Goal: Transaction & Acquisition: Download file/media

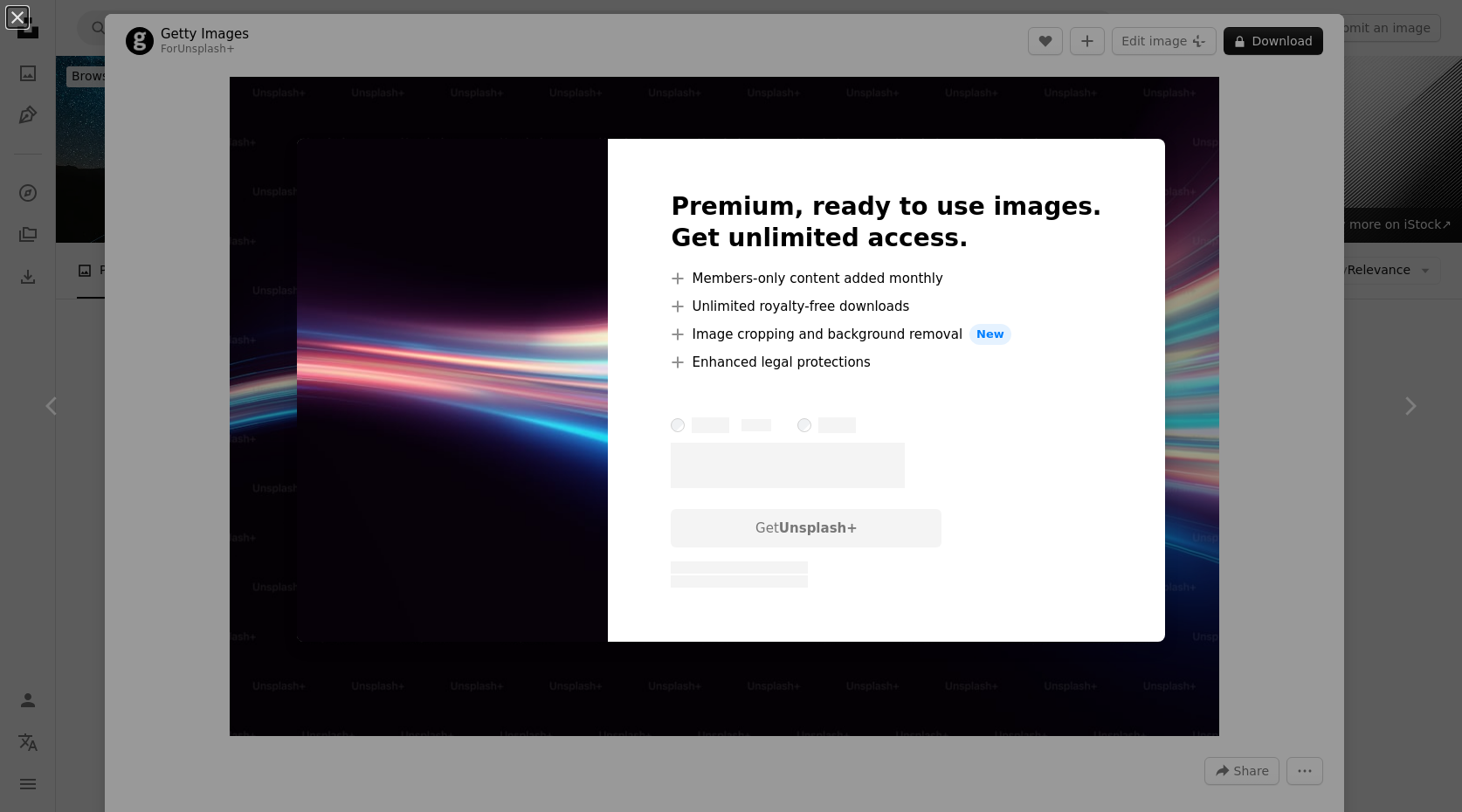
scroll to position [2100, 0]
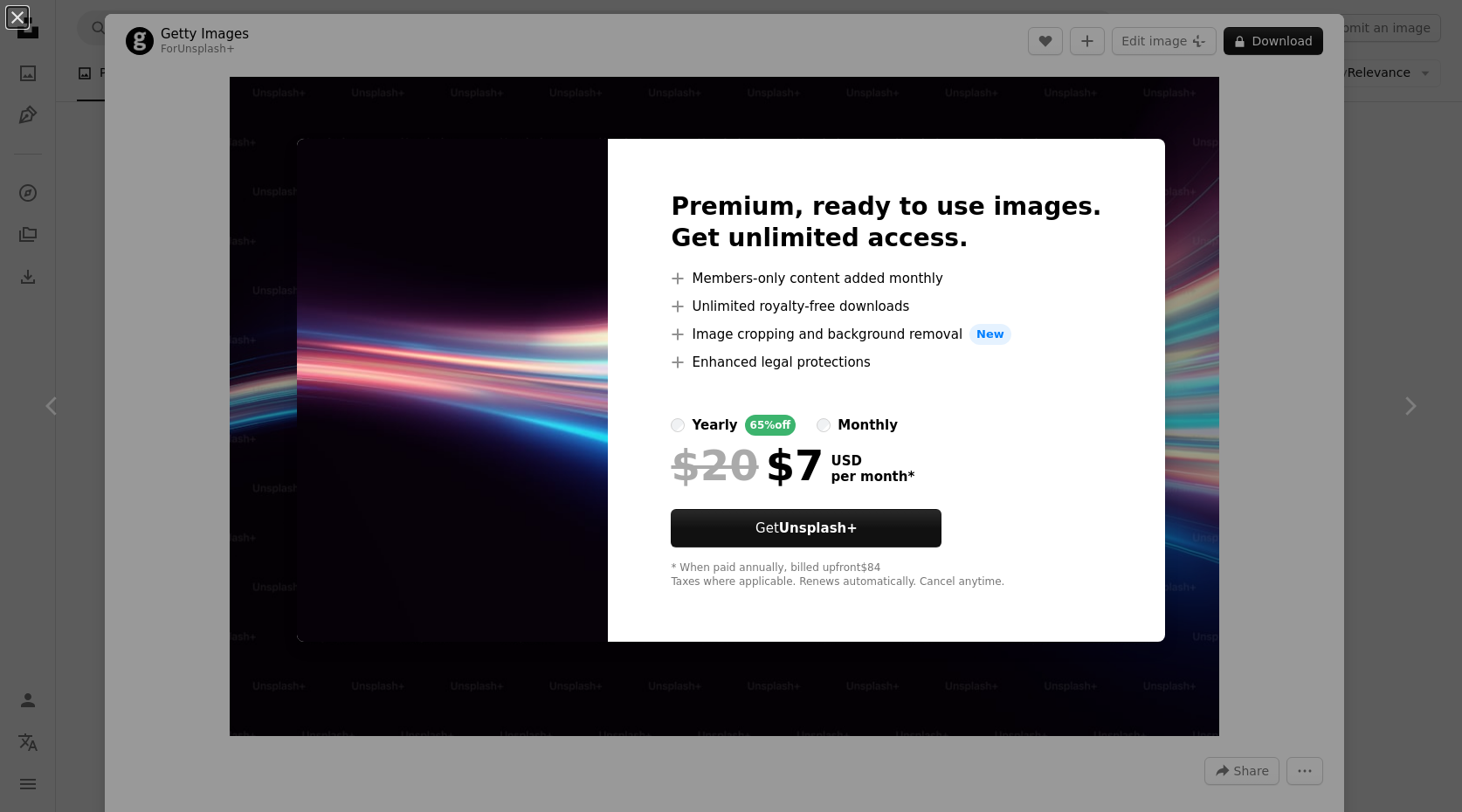
click at [895, 429] on div "monthly" at bounding box center [868, 425] width 60 height 21
click at [737, 432] on div "yearly" at bounding box center [714, 425] width 46 height 21
click at [1237, 231] on div "An X shape Premium, ready to use images. Get unlimited access. A plus sign Memb…" at bounding box center [731, 406] width 1462 height 812
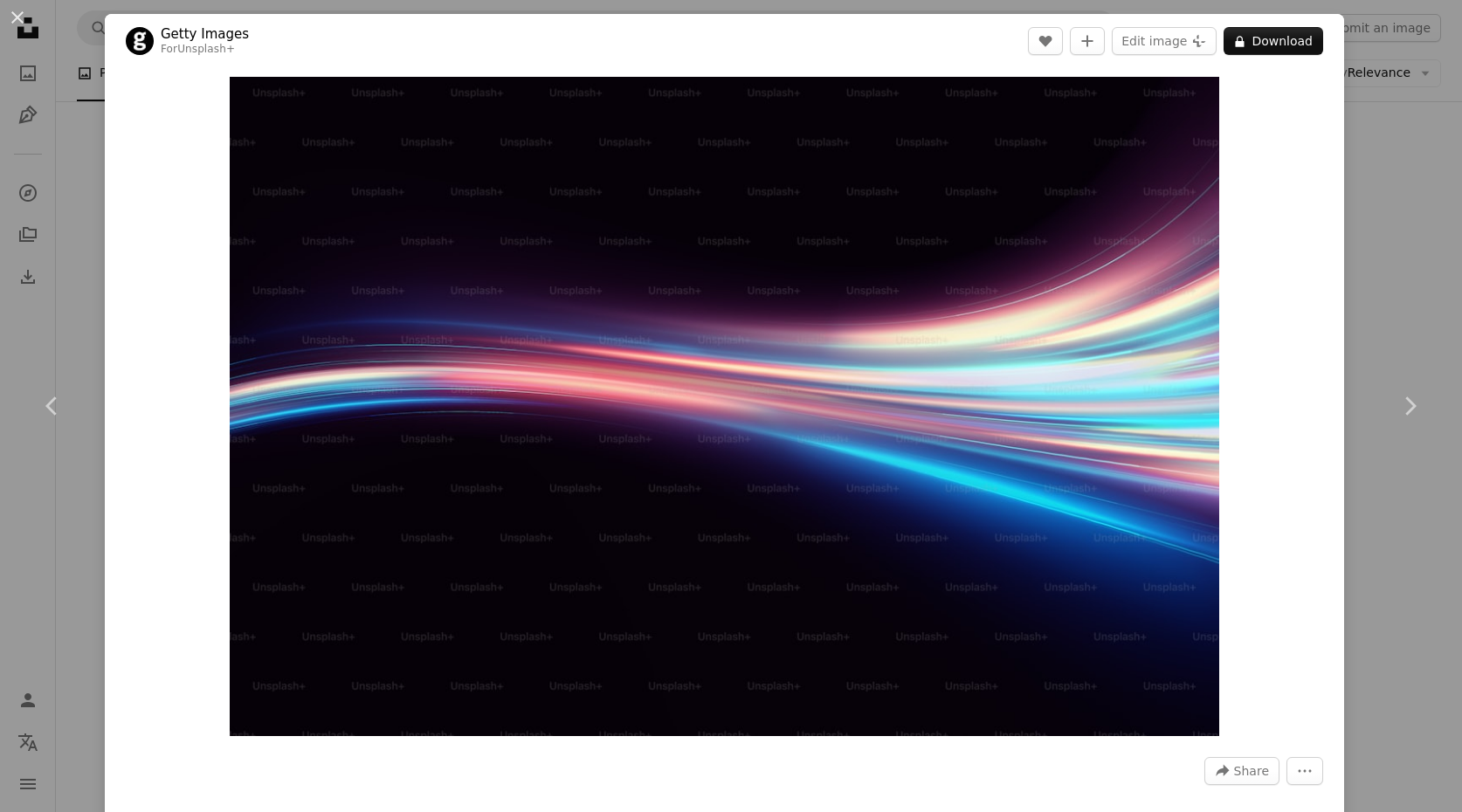
click at [1415, 197] on div "An X shape Chevron left Chevron right Getty Images For Unsplash+ A heart A plus…" at bounding box center [731, 406] width 1462 height 812
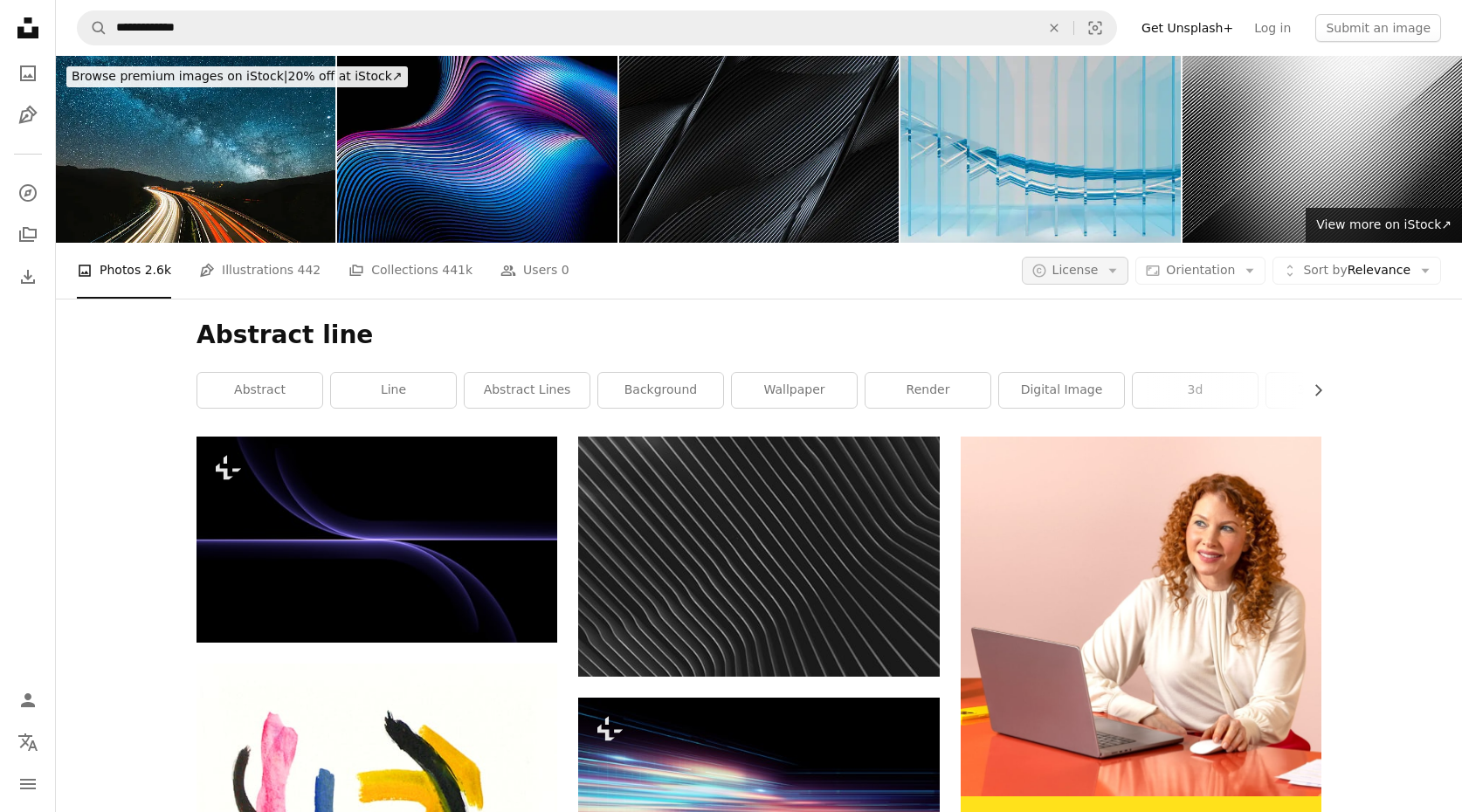
click at [1089, 268] on span "License" at bounding box center [1075, 269] width 47 height 14
click at [1085, 414] on span "Free" at bounding box center [1121, 410] width 107 height 18
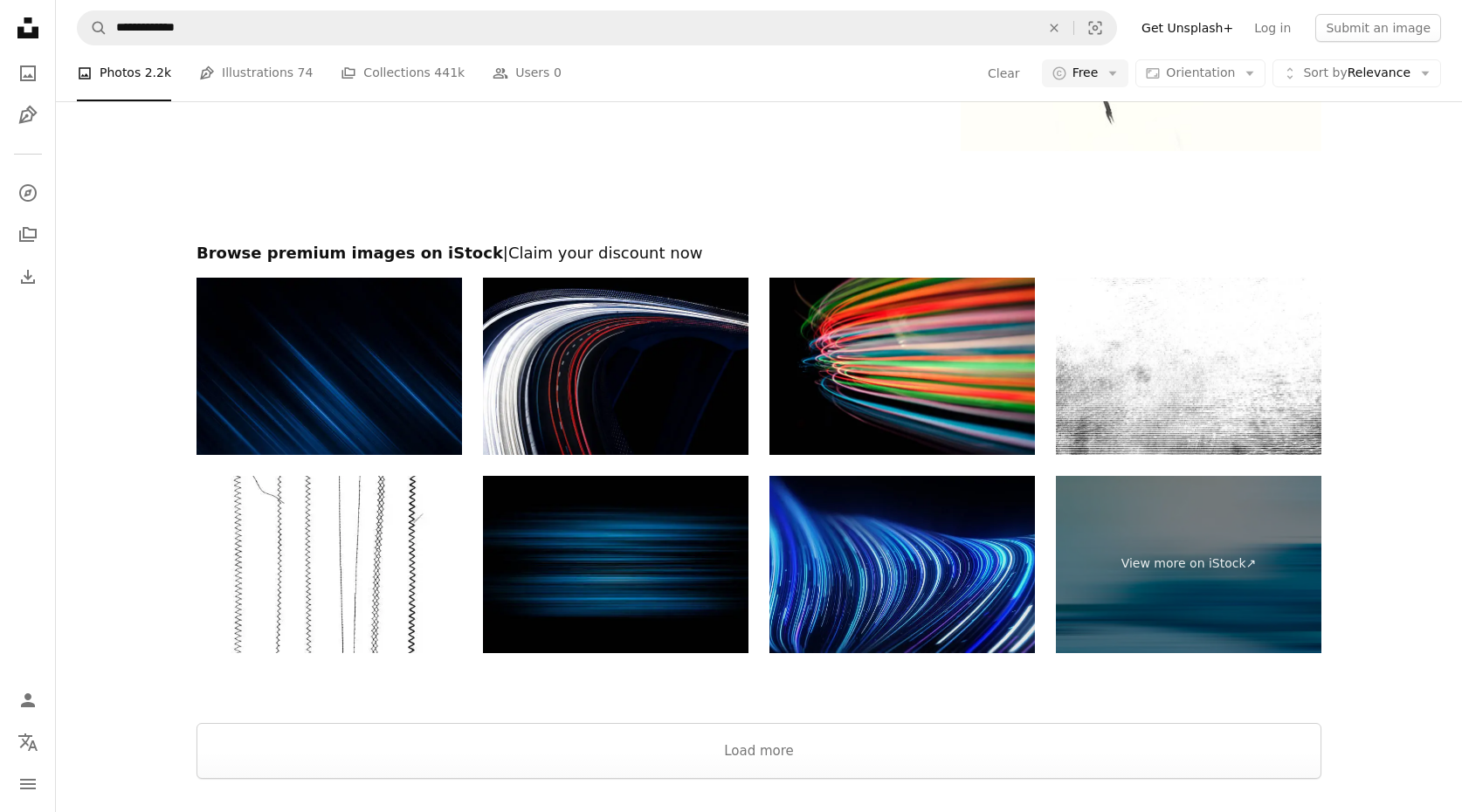
scroll to position [3445, 0]
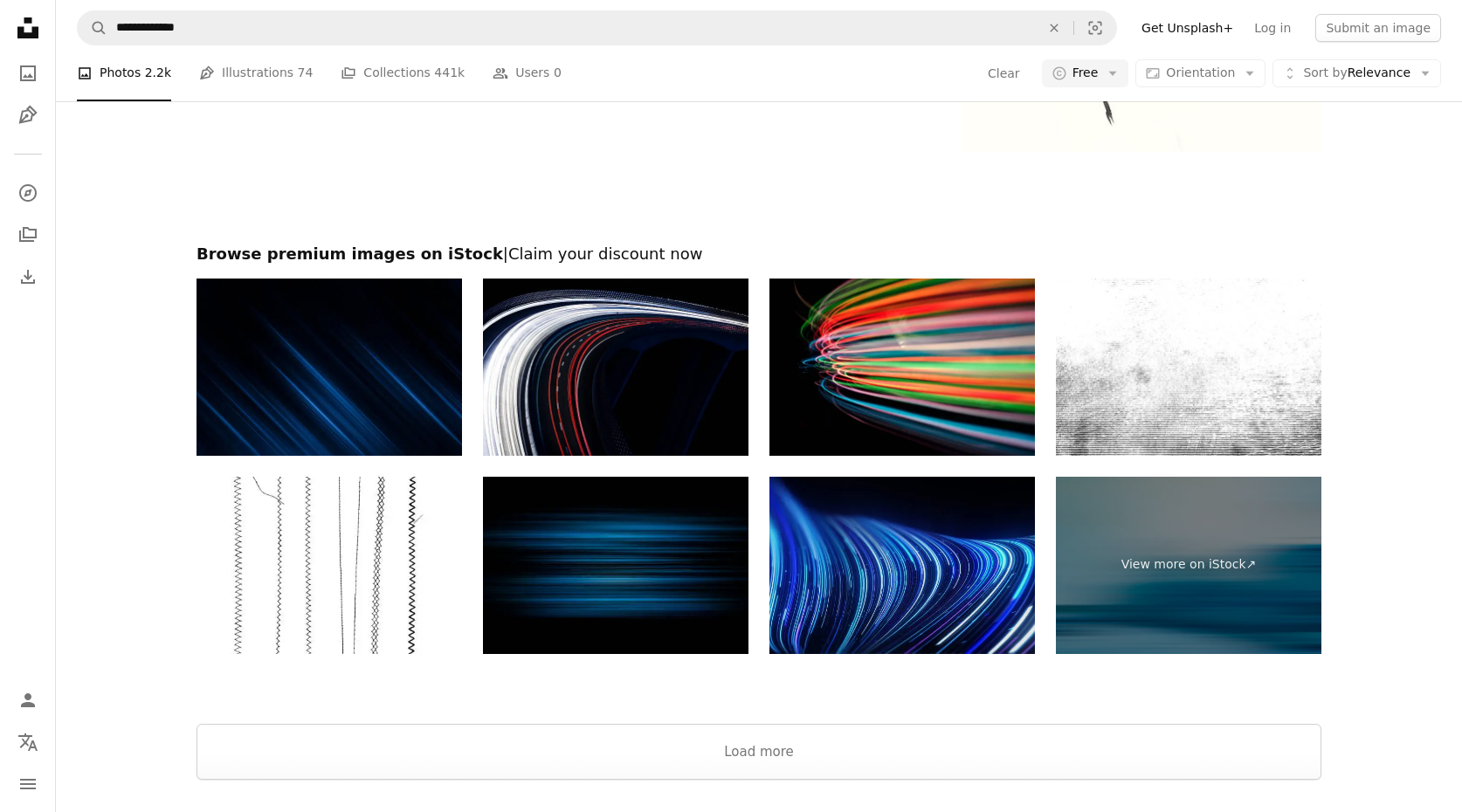
click at [853, 572] on img at bounding box center [902, 565] width 265 height 177
